Goal: Communication & Community: Ask a question

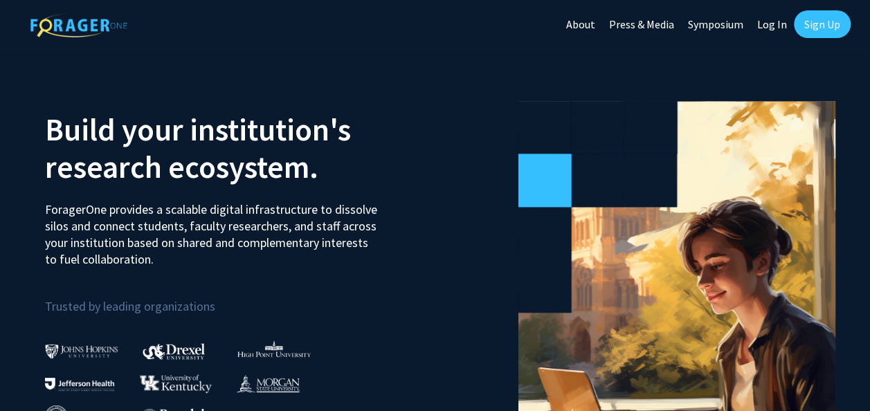
click at [776, 26] on link "Log In" at bounding box center [772, 24] width 44 height 48
select select
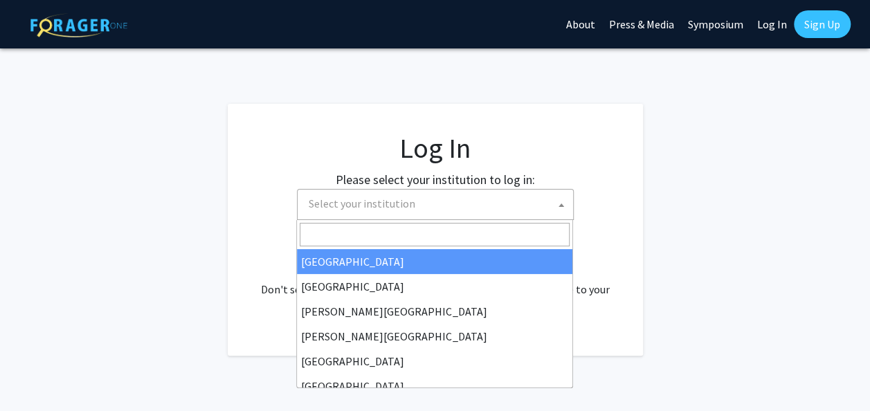
click at [545, 205] on span "Select your institution" at bounding box center [438, 204] width 270 height 28
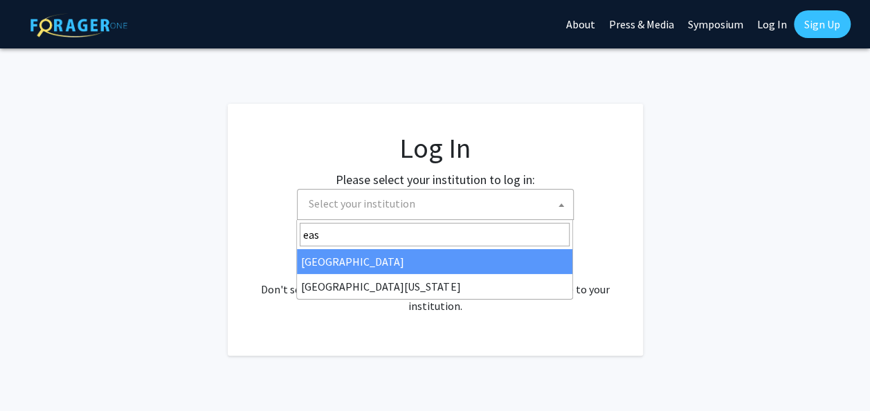
type input "eas"
select select "17"
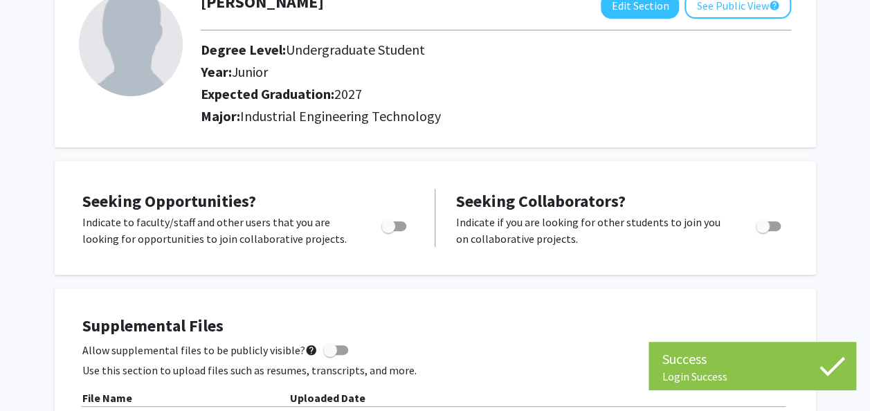
scroll to position [98, 0]
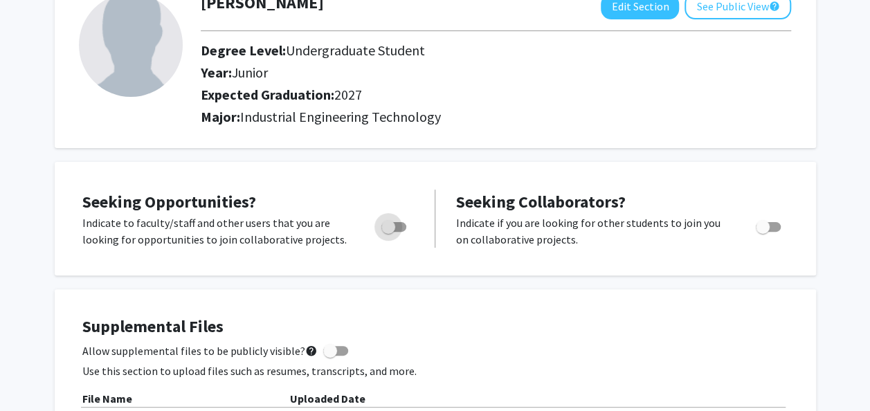
click at [397, 224] on span "Toggle" at bounding box center [393, 227] width 25 height 10
click at [388, 232] on input "Are you actively seeking opportunities?" at bounding box center [387, 232] width 1 height 1
checkbox input "true"
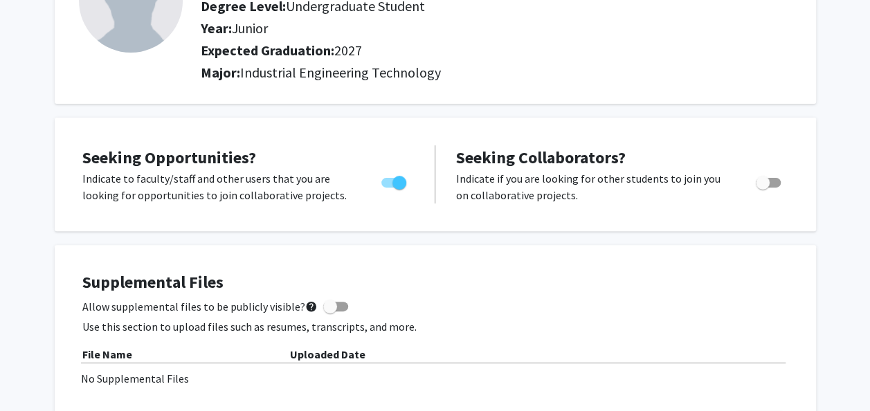
scroll to position [0, 0]
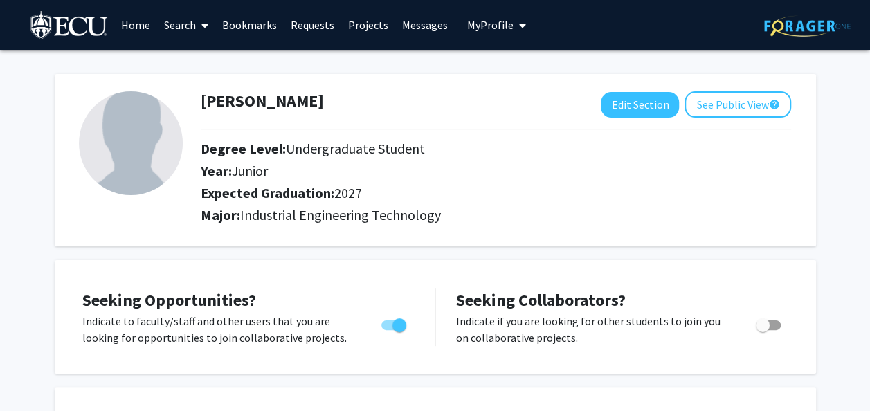
click at [192, 23] on link "Search" at bounding box center [186, 25] width 58 height 48
click at [209, 58] on span "Faculty/Staff" at bounding box center [208, 64] width 102 height 28
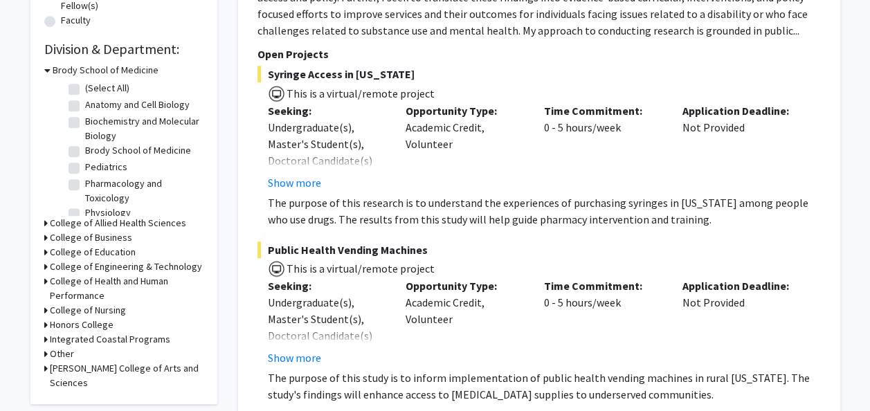
scroll to position [430, 0]
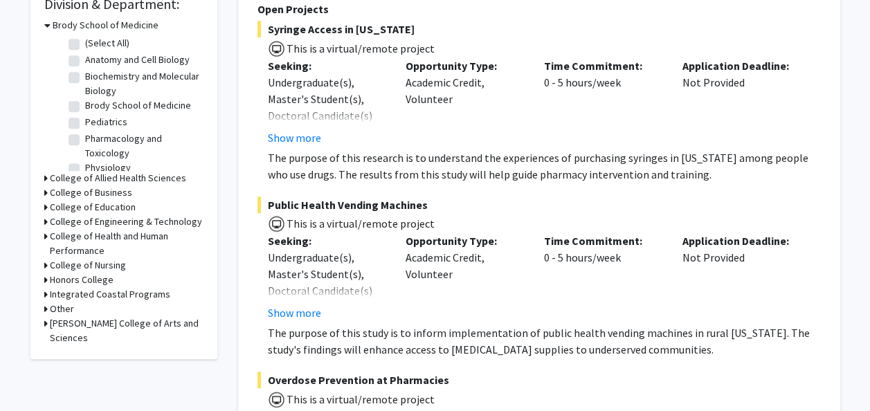
click at [44, 219] on icon at bounding box center [45, 221] width 3 height 15
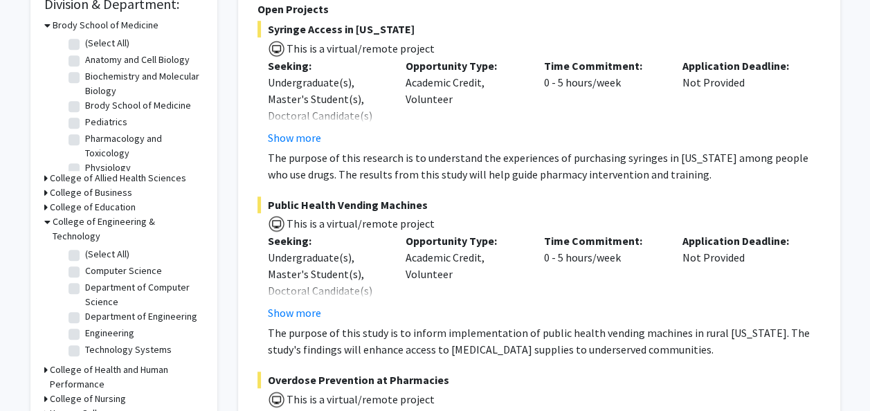
click at [85, 247] on label "(Select All)" at bounding box center [107, 254] width 44 height 15
click at [85, 247] on input "(Select All)" at bounding box center [89, 251] width 9 height 9
checkbox input "true"
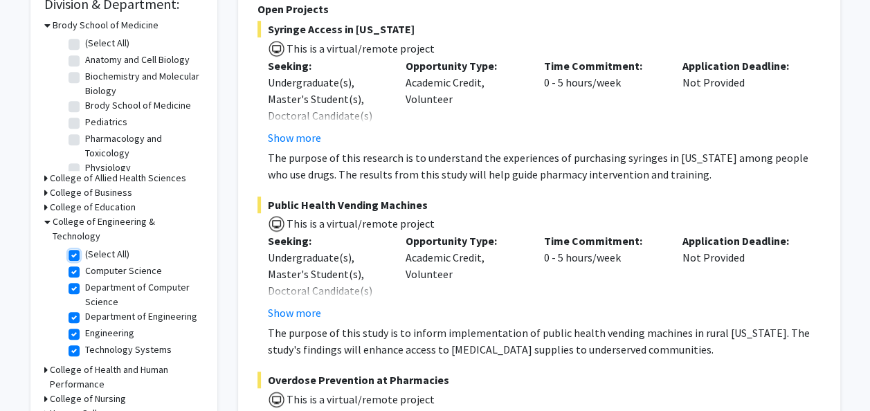
checkbox input "true"
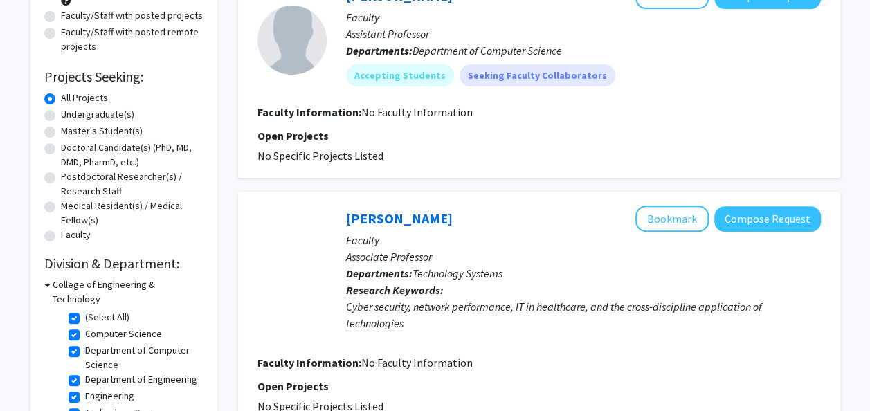
scroll to position [170, 0]
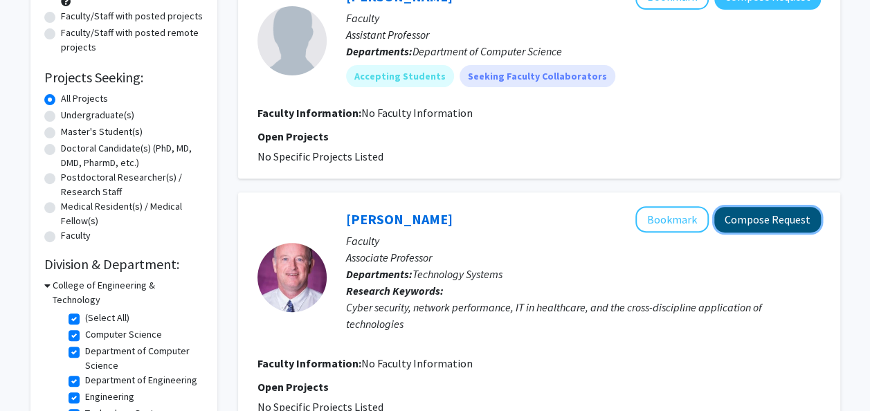
click at [750, 219] on button "Compose Request" at bounding box center [767, 220] width 107 height 26
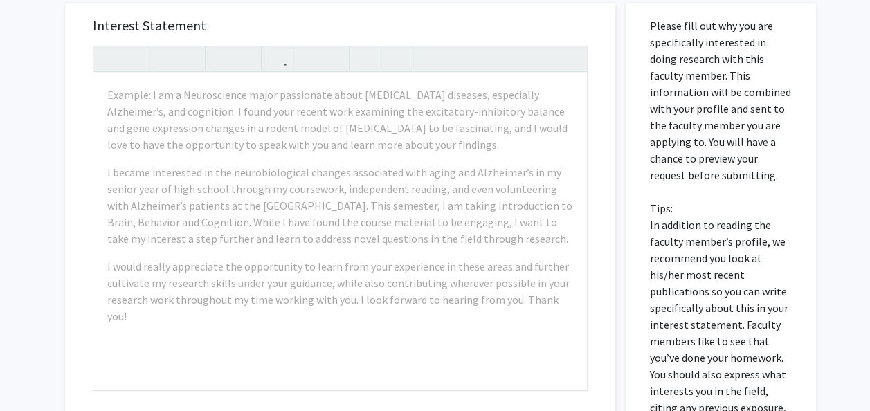
scroll to position [286, 0]
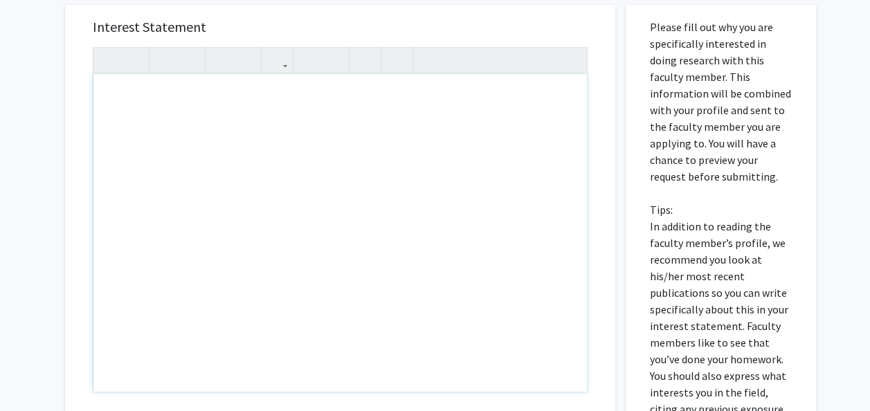
click at [313, 101] on div "Note to users with screen readers: Please press Alt+0 or Option+0 to deactivate…" at bounding box center [339, 233] width 493 height 318
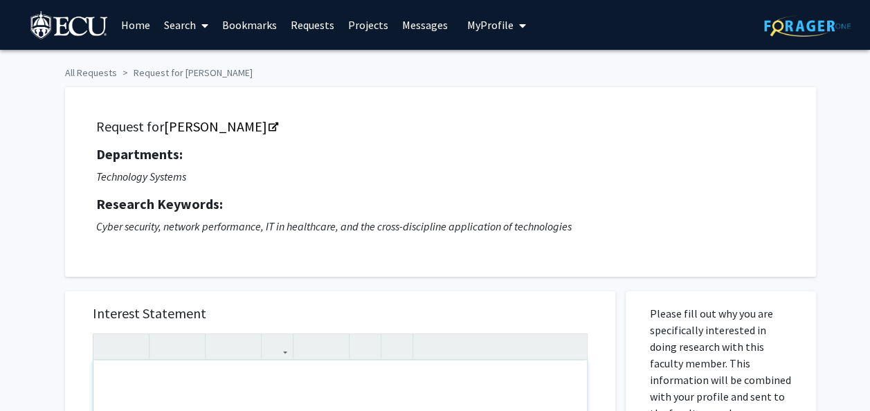
scroll to position [118, 0]
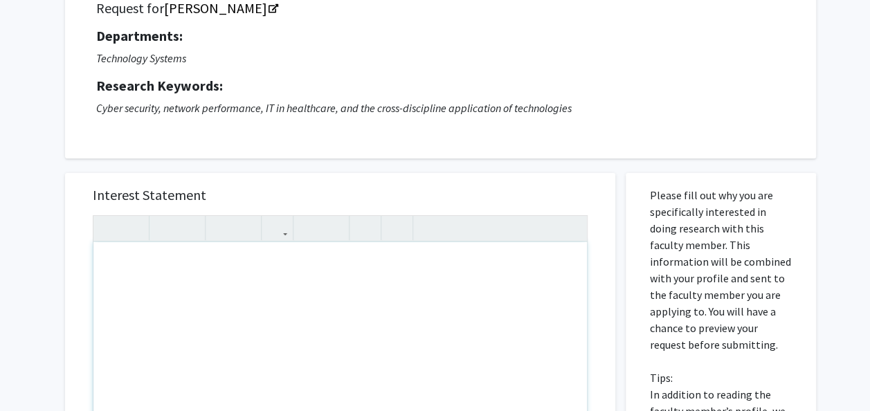
click at [465, 262] on div "Note to users with screen readers: Please press Alt+0 or Option+0 to deactivate…" at bounding box center [339, 401] width 493 height 318
paste div "Note to users with screen readers: Please press Alt+0 or Option+0 to deactivate…"
type textarea "<p>I hope this message finds you well. My name is [GEOGRAPHIC_DATA], and I am c…"
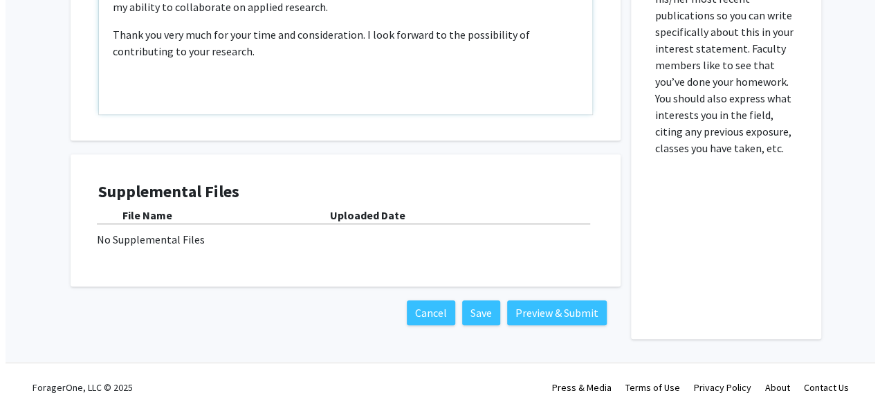
scroll to position [564, 0]
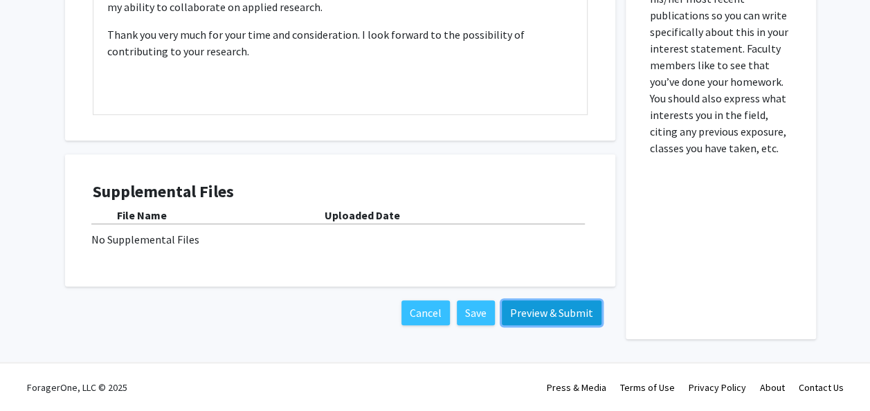
click at [575, 311] on button "Preview & Submit" at bounding box center [552, 312] width 100 height 25
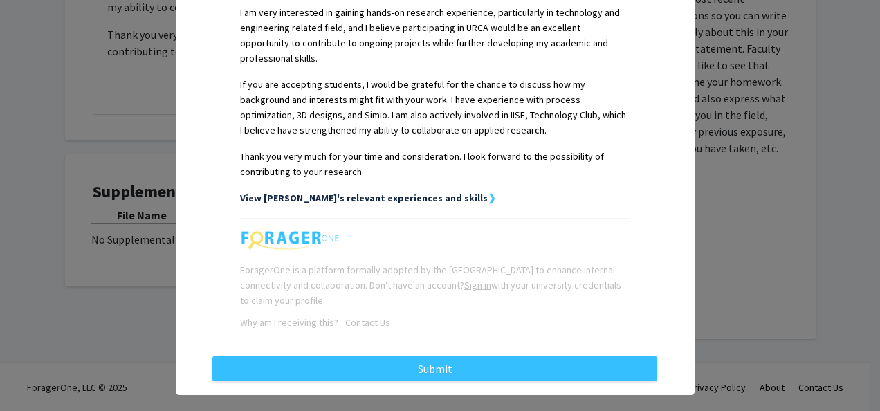
scroll to position [461, 0]
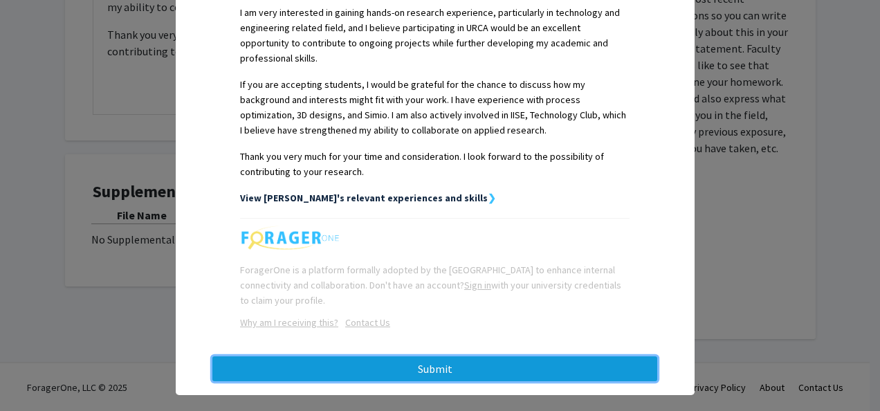
click at [562, 356] on button "Submit" at bounding box center [434, 368] width 445 height 25
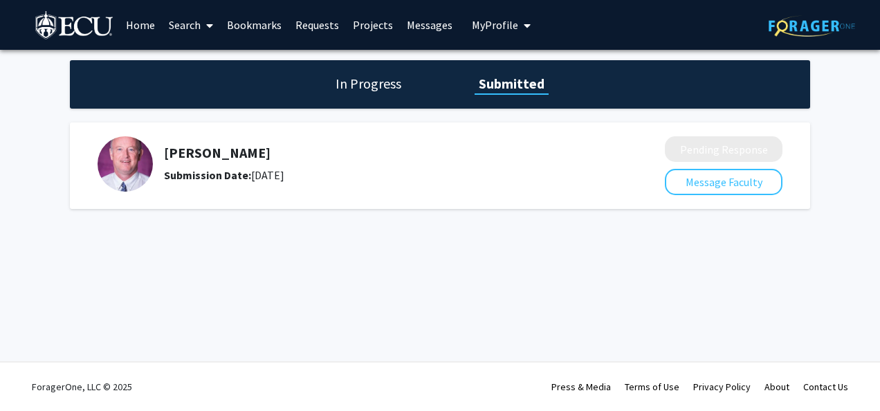
click at [371, 82] on h1 "In Progress" at bounding box center [368, 83] width 74 height 19
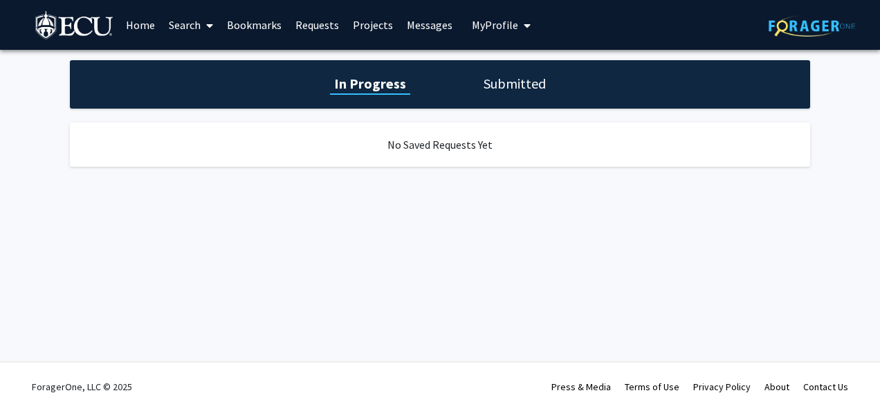
click at [212, 33] on span at bounding box center [207, 25] width 12 height 48
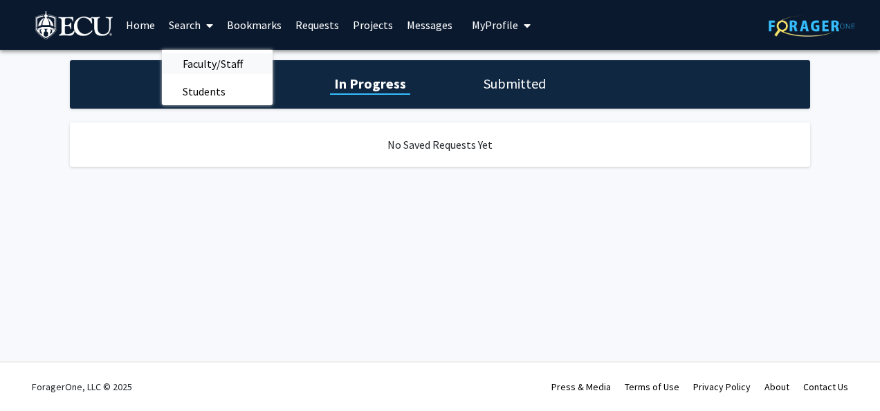
click at [217, 56] on span "Faculty/Staff" at bounding box center [213, 64] width 102 height 28
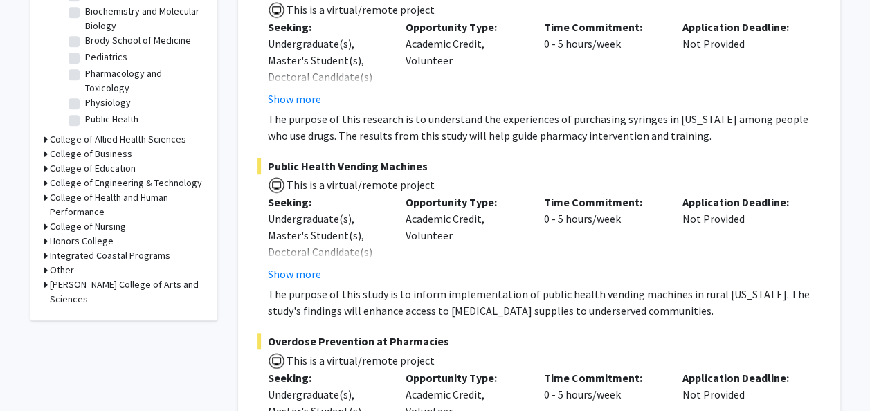
scroll to position [470, 0]
click at [46, 182] on icon at bounding box center [45, 182] width 3 height 15
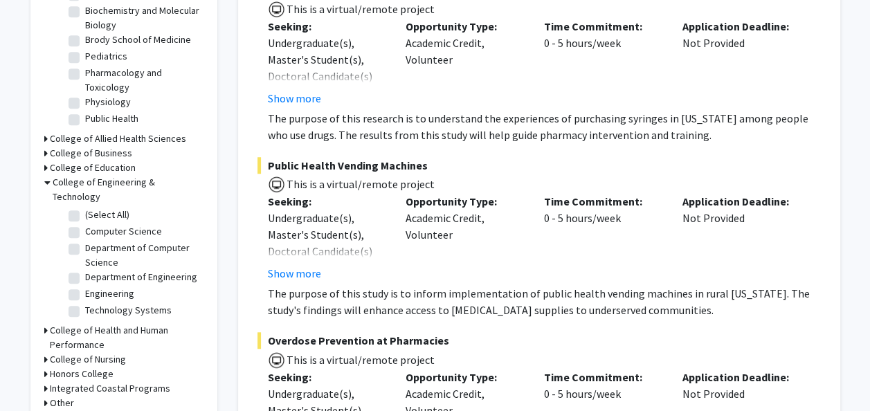
click at [85, 208] on label "(Select All)" at bounding box center [107, 215] width 44 height 15
click at [85, 208] on input "(Select All)" at bounding box center [89, 212] width 9 height 9
checkbox input "true"
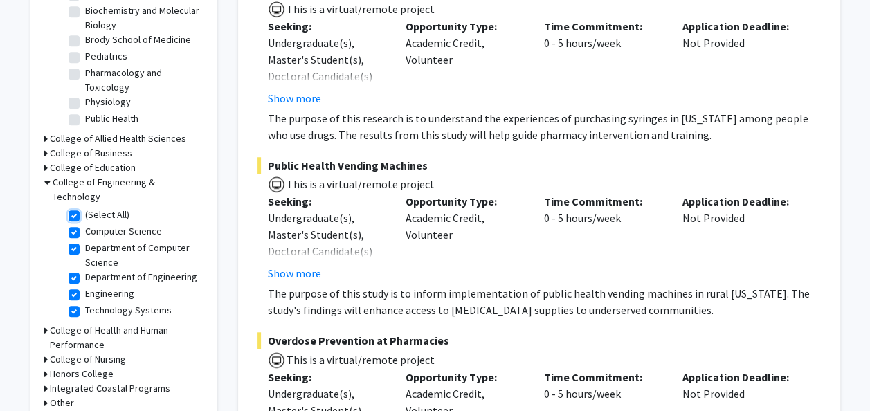
checkbox input "true"
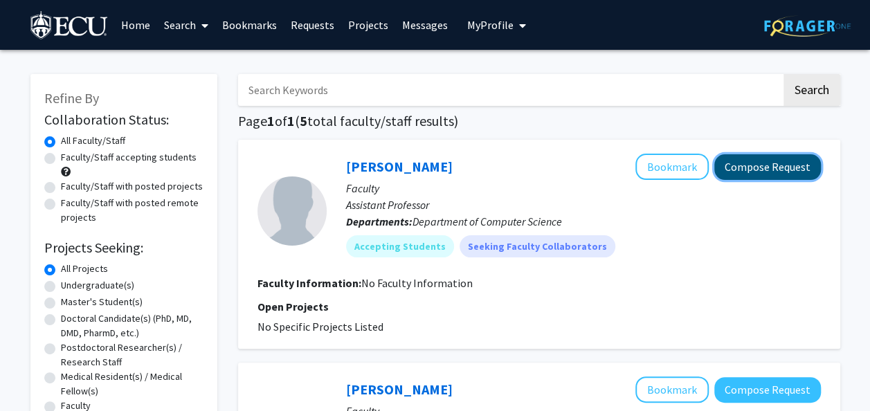
click at [778, 158] on button "Compose Request" at bounding box center [767, 167] width 107 height 26
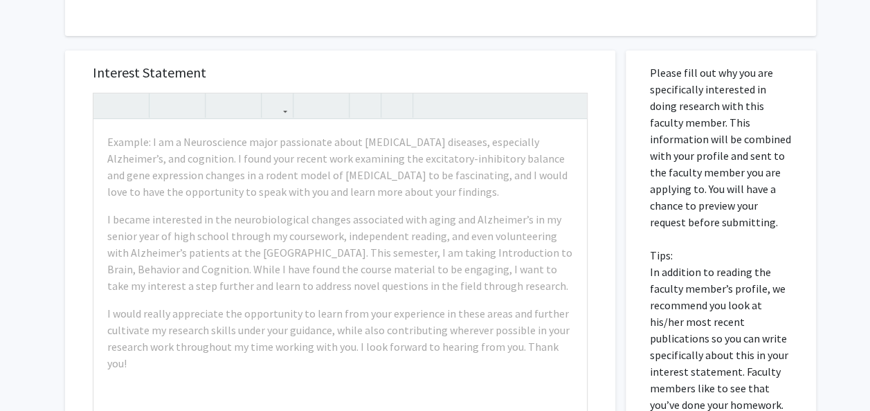
scroll to position [188, 0]
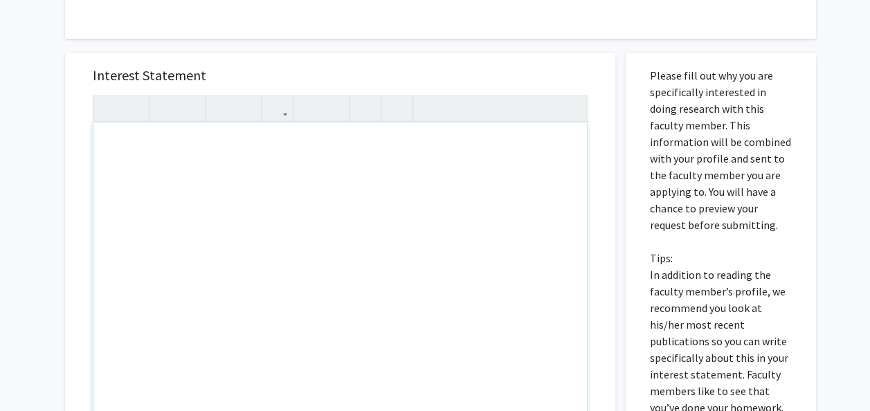
paste div "Note to users with screen readers: Please press Alt+0 or Option+0 to deactivate…"
type textarea "<p>I hope this message finds you well. My name is [GEOGRAPHIC_DATA], and I am c…"
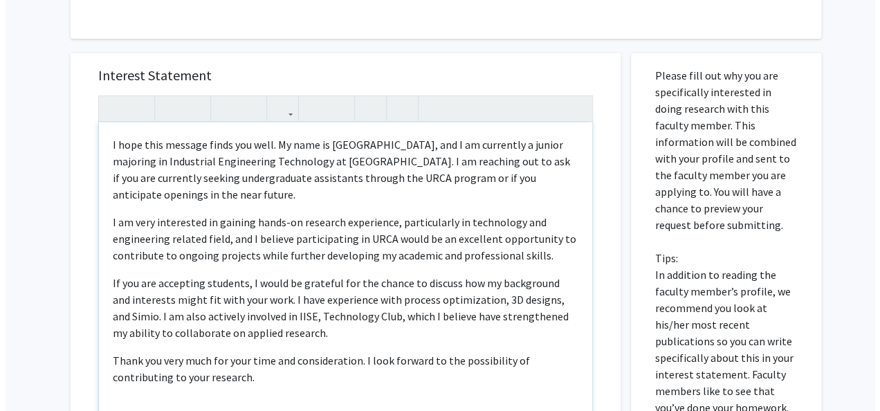
scroll to position [514, 0]
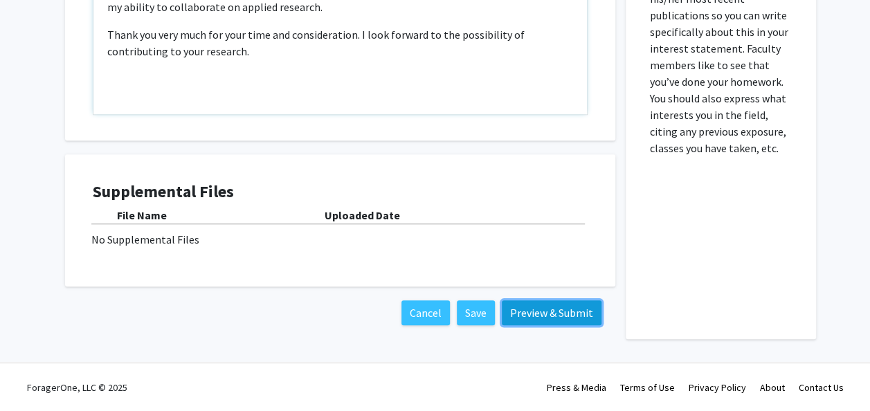
click at [551, 301] on button "Preview & Submit" at bounding box center [552, 312] width 100 height 25
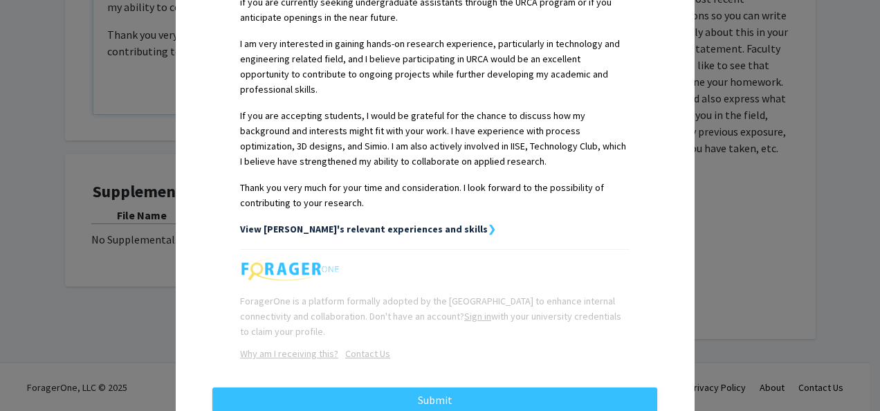
scroll to position [462, 0]
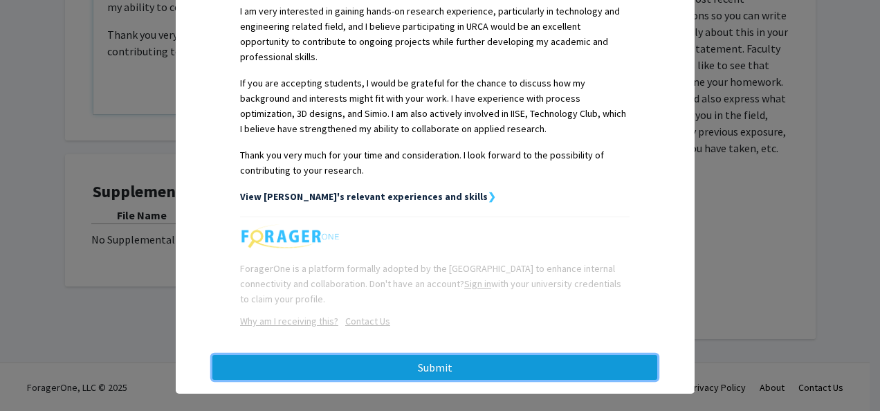
click at [497, 355] on button "Submit" at bounding box center [434, 367] width 445 height 25
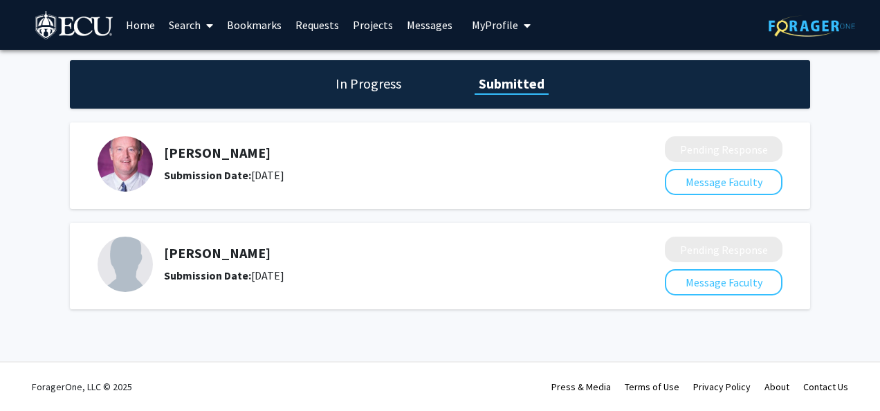
click at [381, 87] on h1 "In Progress" at bounding box center [368, 83] width 74 height 19
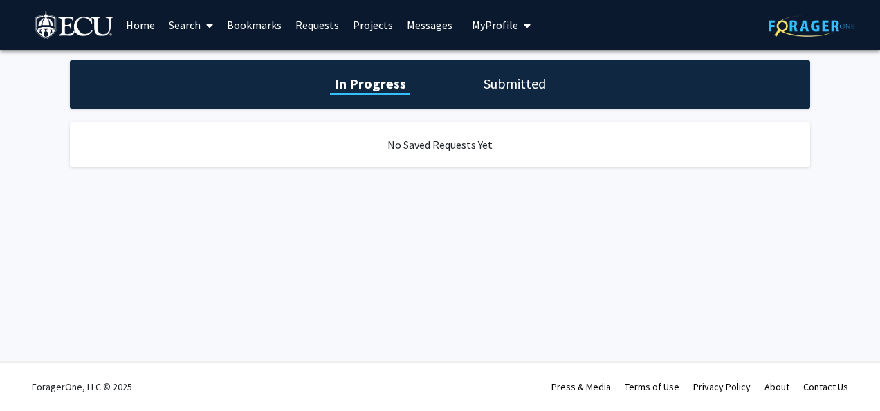
click at [488, 24] on span "My Profile" at bounding box center [495, 25] width 46 height 14
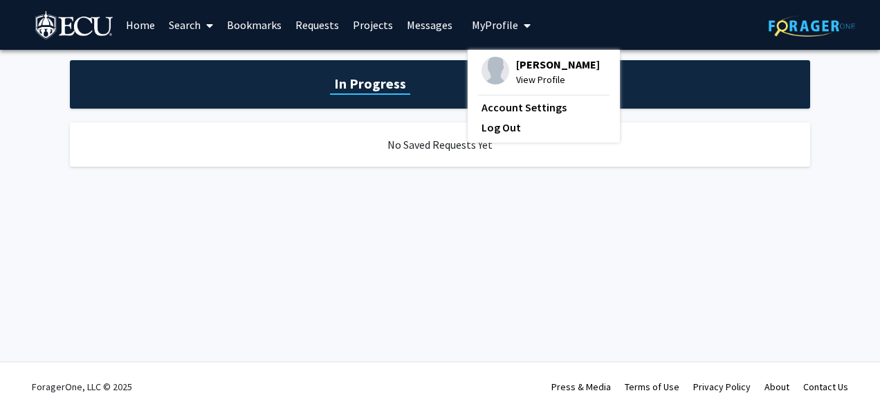
click at [488, 24] on span "My Profile" at bounding box center [495, 25] width 46 height 14
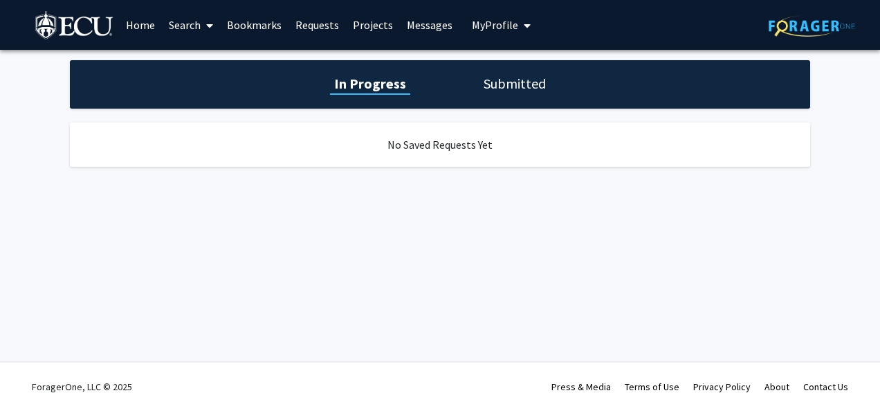
click at [201, 29] on link "Search" at bounding box center [191, 25] width 58 height 48
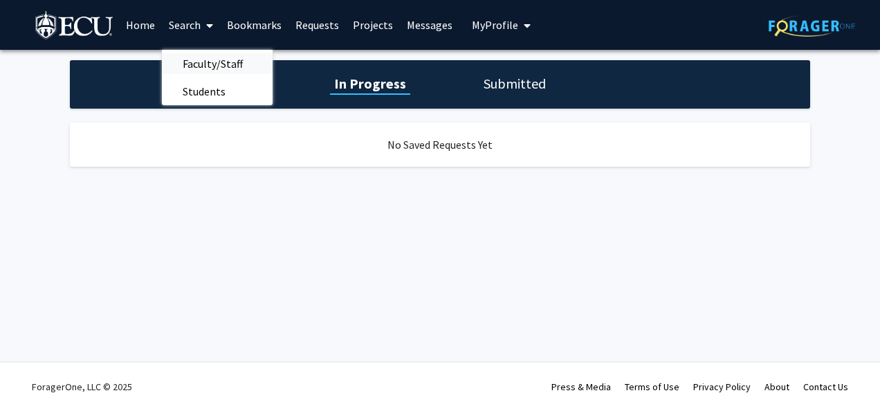
click at [210, 66] on span "Faculty/Staff" at bounding box center [213, 64] width 102 height 28
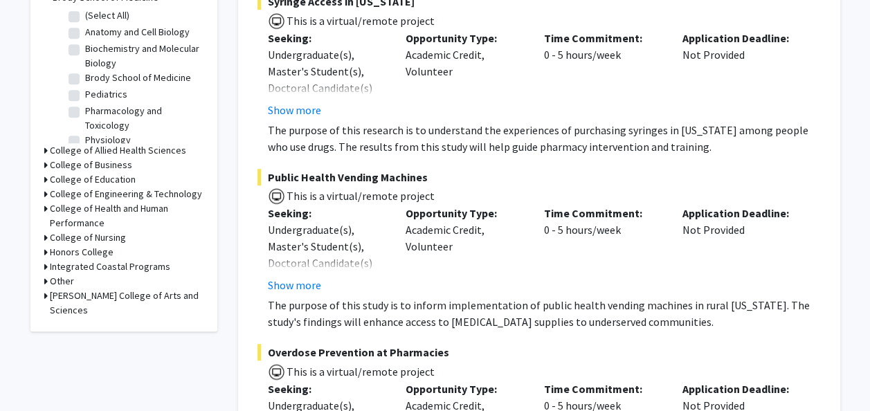
scroll to position [457, 0]
click at [46, 151] on icon at bounding box center [45, 151] width 3 height 15
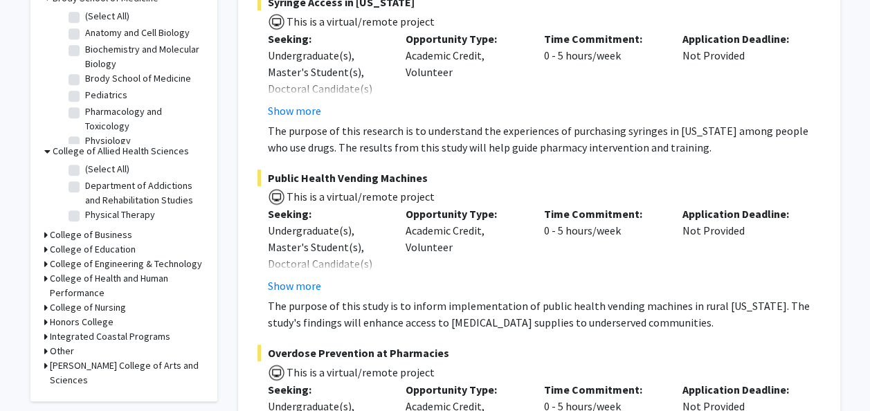
click at [44, 241] on icon at bounding box center [45, 235] width 3 height 15
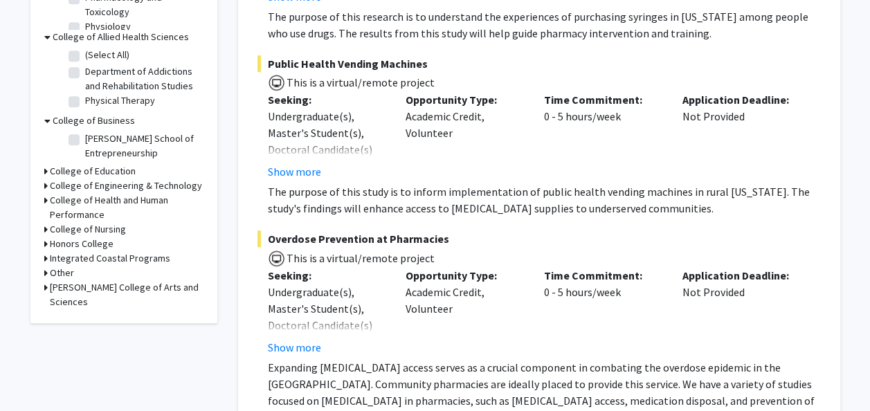
scroll to position [572, 0]
click at [85, 138] on label "[PERSON_NAME] School of Entrepreneurship" at bounding box center [142, 145] width 115 height 29
click at [85, 138] on input "[PERSON_NAME] School of Entrepreneurship" at bounding box center [89, 135] width 9 height 9
checkbox input "true"
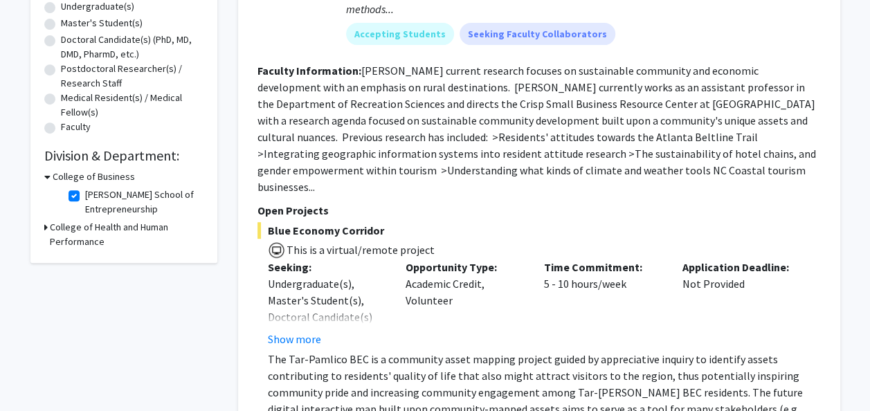
scroll to position [280, 0]
click at [85, 194] on label "[PERSON_NAME] School of Entrepreneurship" at bounding box center [142, 201] width 115 height 29
click at [85, 194] on input "[PERSON_NAME] School of Entrepreneurship" at bounding box center [89, 191] width 9 height 9
checkbox input "false"
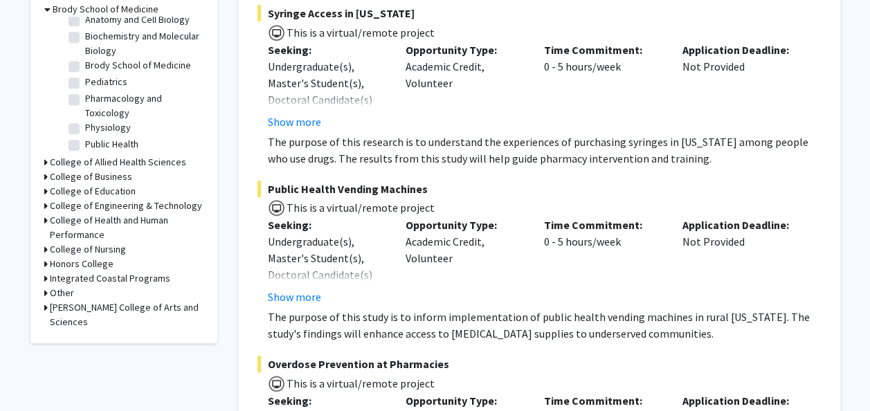
scroll to position [451, 0]
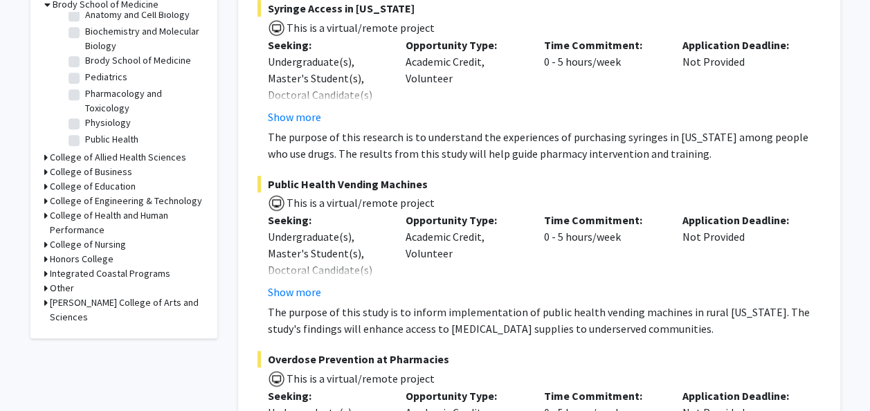
click at [44, 199] on icon at bounding box center [45, 201] width 3 height 15
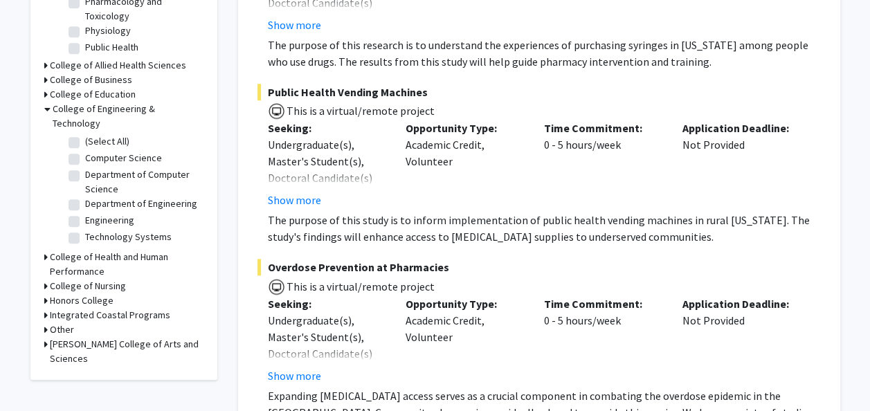
scroll to position [542, 0]
click at [72, 230] on fg-checkbox "Technology Systems Technology Systems" at bounding box center [133, 238] width 131 height 17
click at [85, 230] on label "Technology Systems" at bounding box center [128, 237] width 86 height 15
click at [85, 230] on input "Technology Systems" at bounding box center [89, 234] width 9 height 9
checkbox input "true"
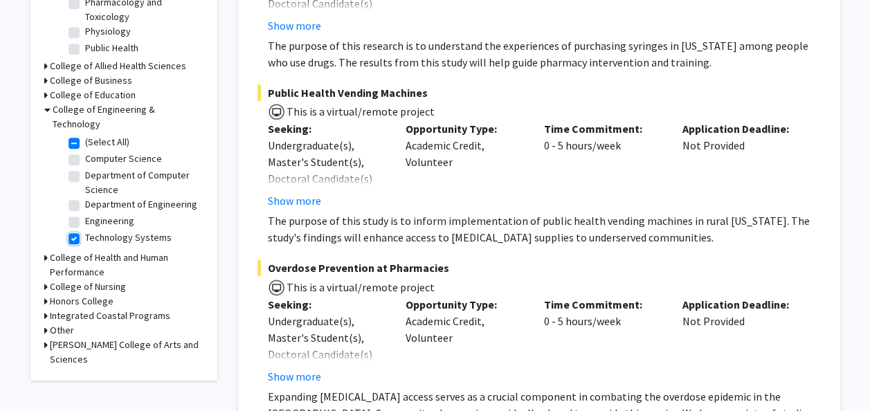
checkbox input "true"
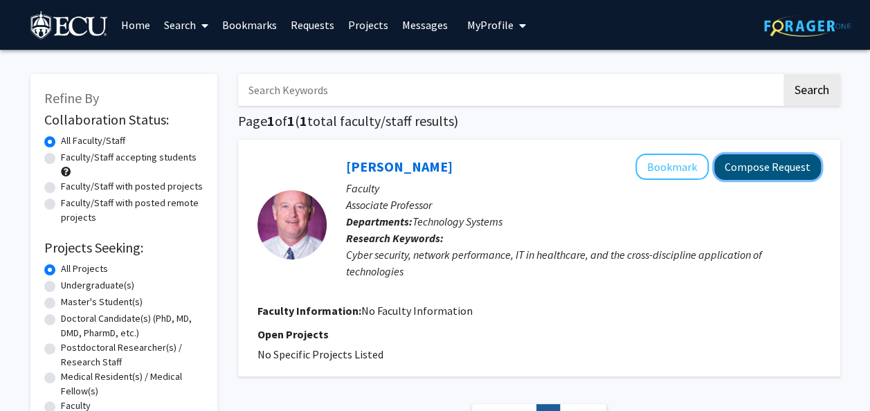
click at [730, 167] on button "Compose Request" at bounding box center [767, 167] width 107 height 26
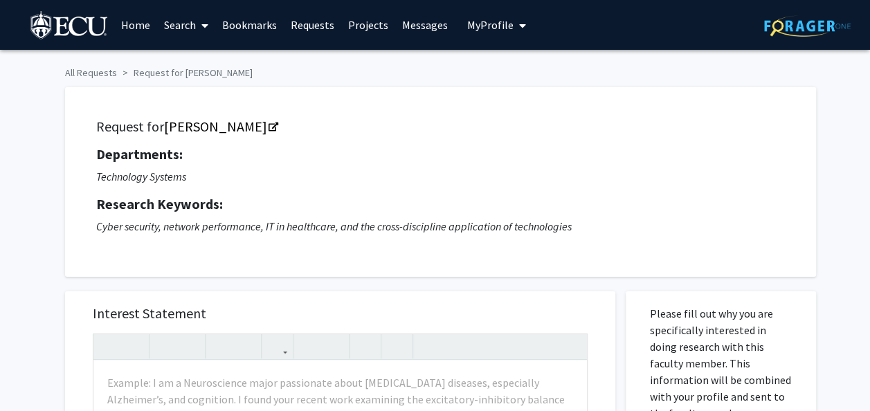
click at [493, 42] on button "My Profile" at bounding box center [496, 25] width 67 height 50
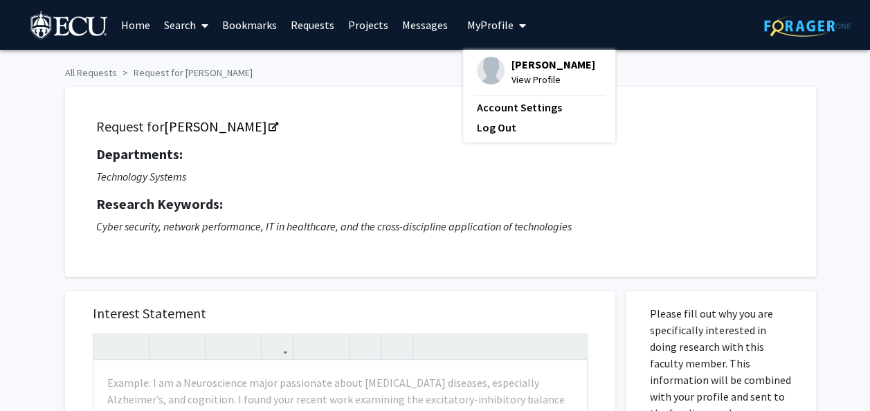
click at [417, 43] on link "Messages" at bounding box center [425, 25] width 60 height 48
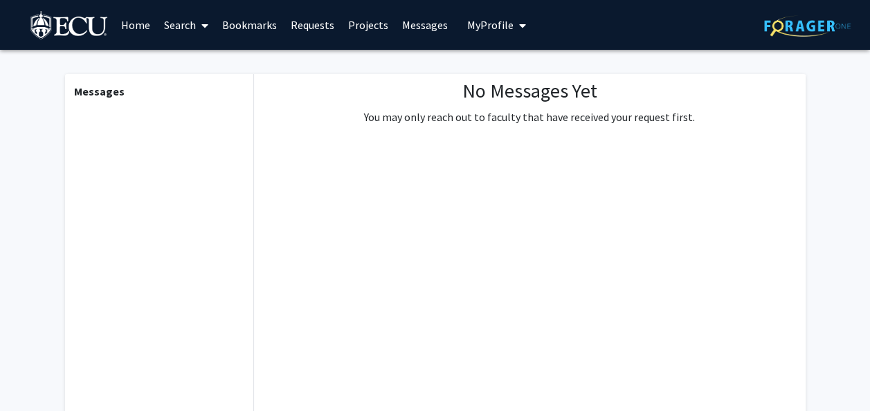
click at [348, 31] on link "Projects" at bounding box center [368, 25] width 54 height 48
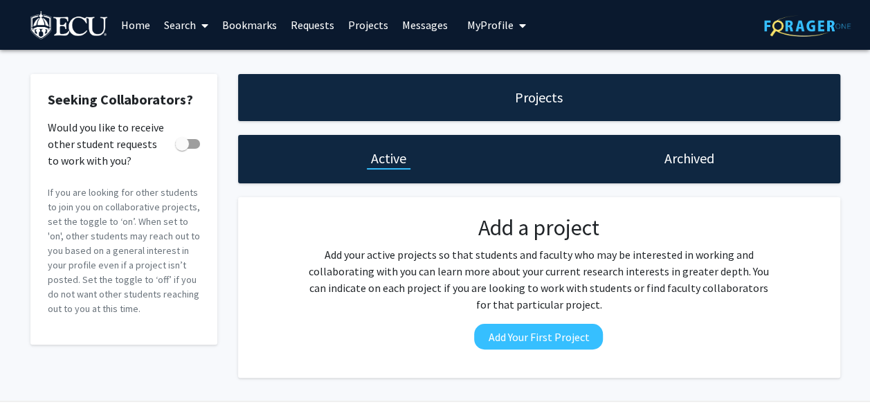
click at [313, 35] on link "Requests" at bounding box center [312, 25] width 57 height 48
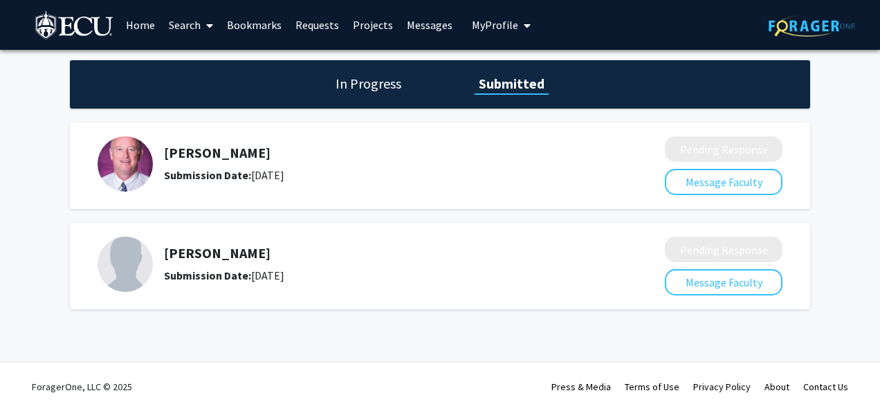
click at [358, 75] on h1 "In Progress" at bounding box center [368, 83] width 74 height 19
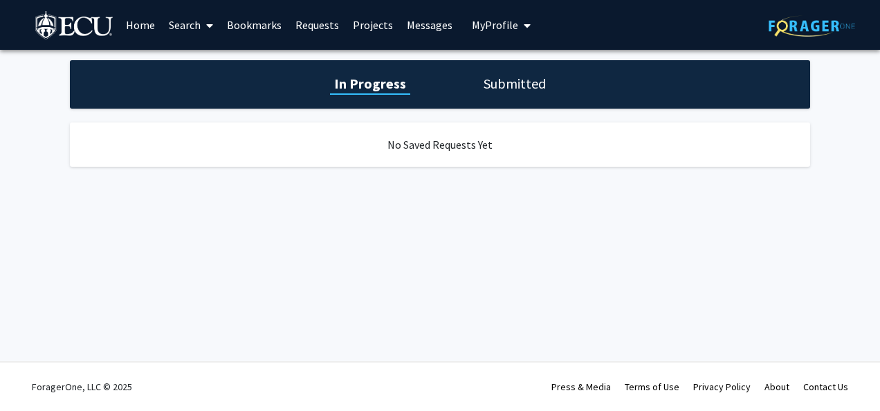
click at [524, 91] on h1 "Submitted" at bounding box center [514, 83] width 71 height 19
